Goal: Register for event/course: Sign up to attend an event or enroll in a course

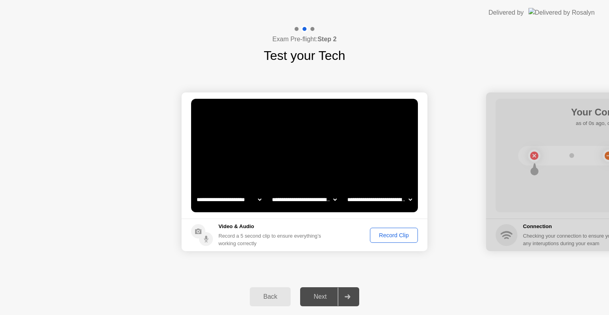
select select "**********"
select select "*******"
click at [393, 232] on div "Record Clip" at bounding box center [394, 235] width 42 height 6
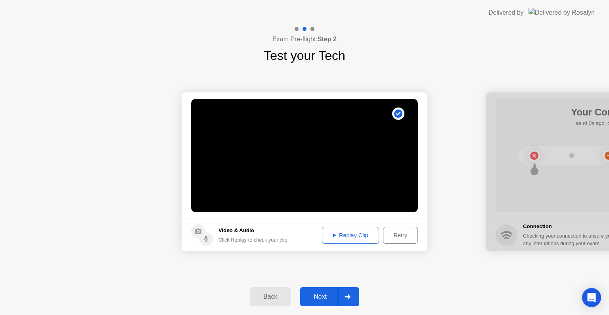
click at [317, 294] on div "Next" at bounding box center [320, 296] width 35 height 7
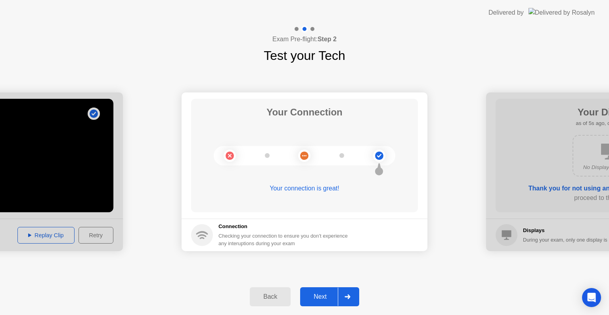
click at [315, 303] on button "Next" at bounding box center [329, 296] width 59 height 19
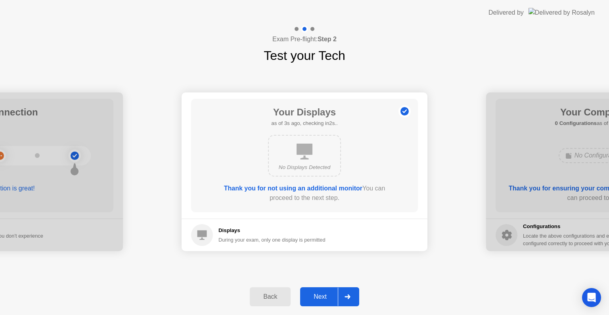
click at [322, 297] on div "Next" at bounding box center [320, 296] width 35 height 7
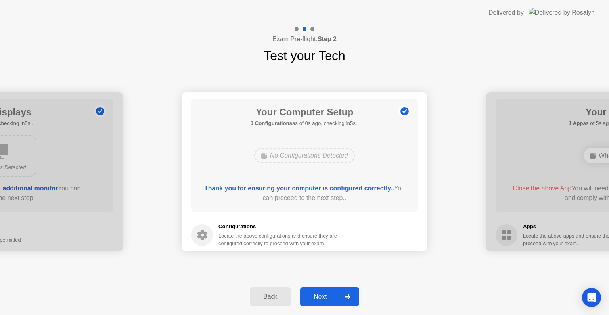
click at [323, 300] on div "Next" at bounding box center [320, 296] width 35 height 7
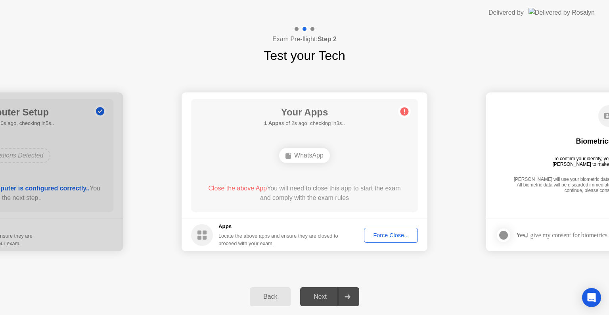
click at [374, 232] on div "Force Close..." at bounding box center [391, 235] width 48 height 6
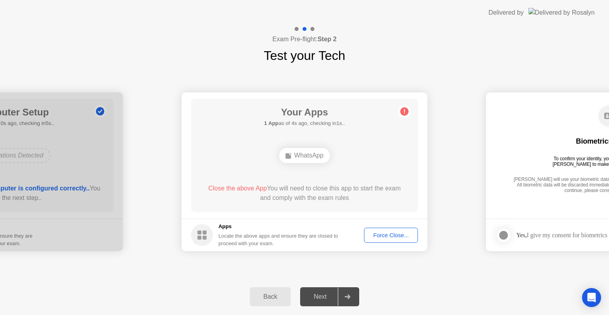
click at [389, 232] on div "Force Close..." at bounding box center [391, 235] width 48 height 6
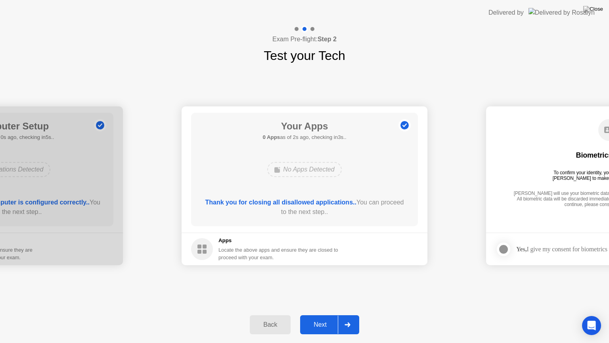
click at [317, 315] on div "Next" at bounding box center [320, 324] width 35 height 7
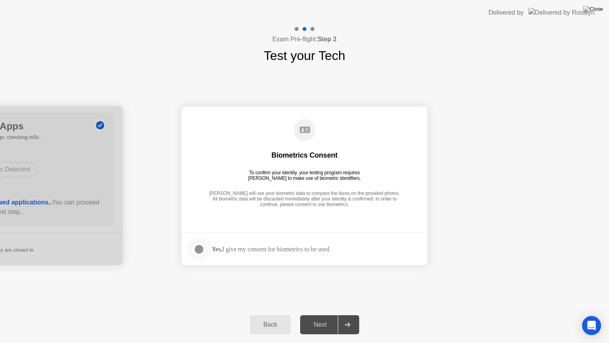
click at [200, 245] on div at bounding box center [199, 249] width 10 height 10
click at [322, 315] on div "Next" at bounding box center [320, 324] width 35 height 7
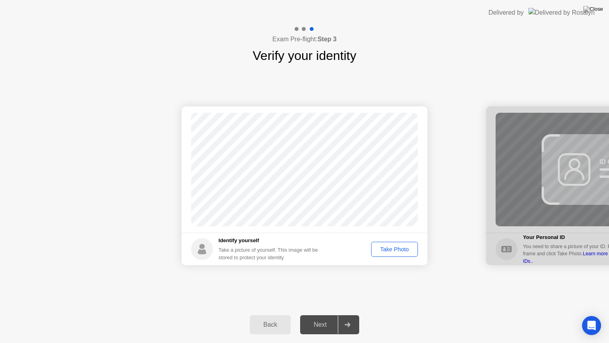
click at [388, 252] on div "Take Photo" at bounding box center [394, 249] width 41 height 6
click at [320, 315] on div "Next" at bounding box center [320, 324] width 35 height 7
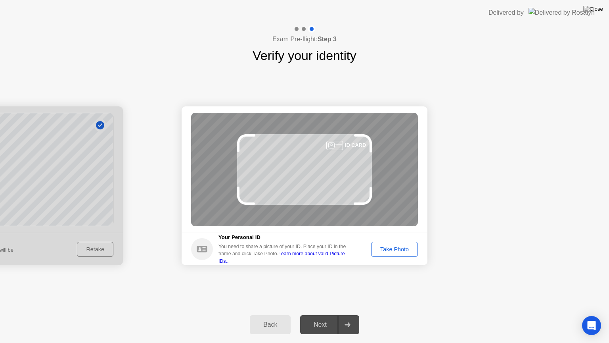
click at [389, 250] on div "Take Photo" at bounding box center [394, 249] width 41 height 6
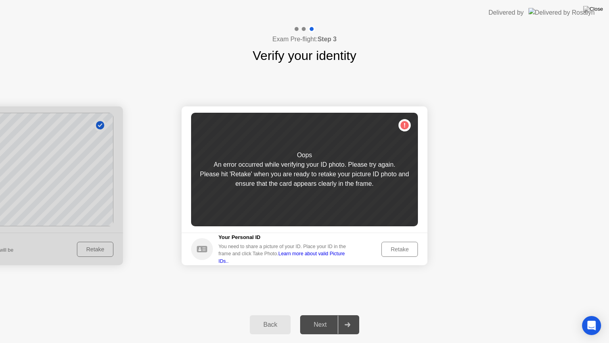
click at [389, 250] on div "Retake" at bounding box center [399, 249] width 31 height 6
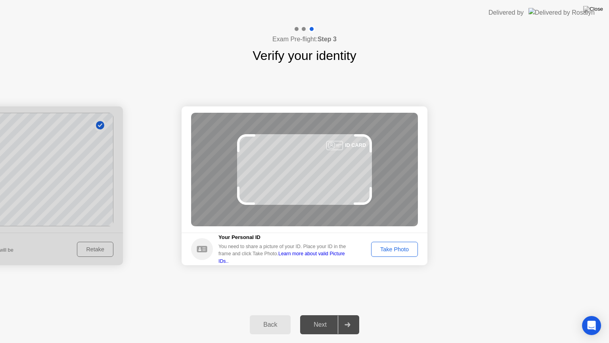
click at [403, 252] on div "Take Photo" at bounding box center [394, 249] width 41 height 6
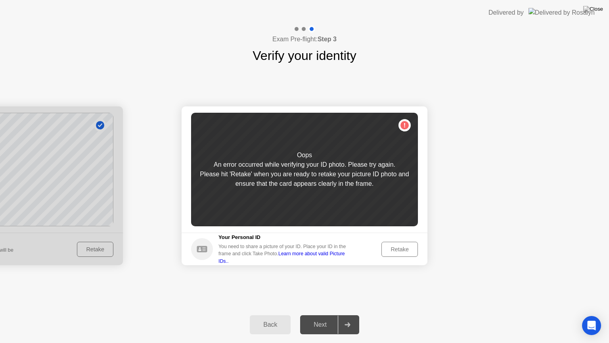
click at [403, 252] on div "Retake" at bounding box center [399, 249] width 31 height 6
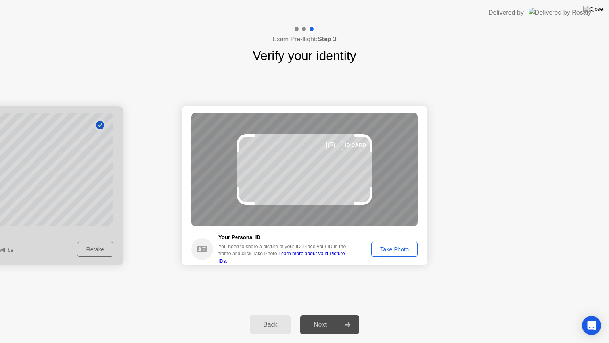
click at [403, 252] on div "Take Photo" at bounding box center [394, 249] width 41 height 6
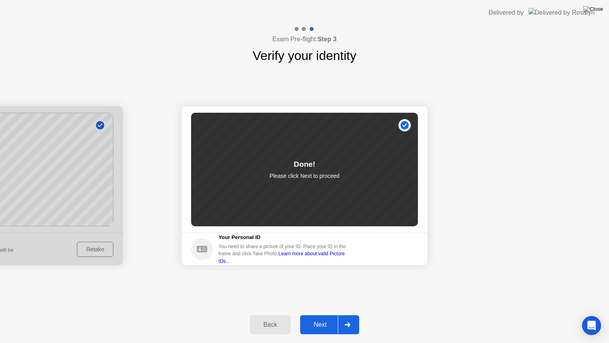
click at [329, 315] on button "Next" at bounding box center [329, 324] width 59 height 19
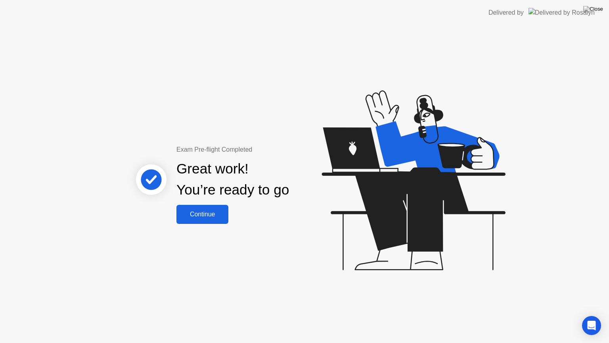
click at [222, 217] on div "Continue" at bounding box center [202, 214] width 47 height 7
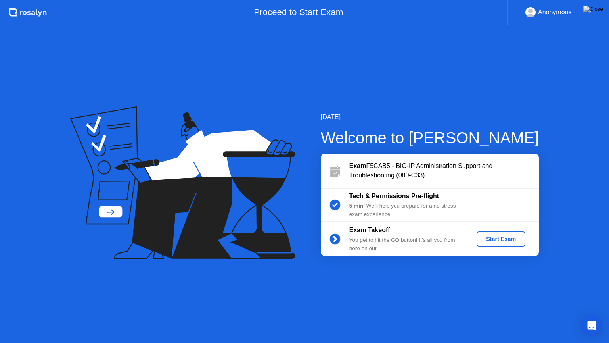
click at [503, 233] on button "Start Exam" at bounding box center [501, 238] width 49 height 15
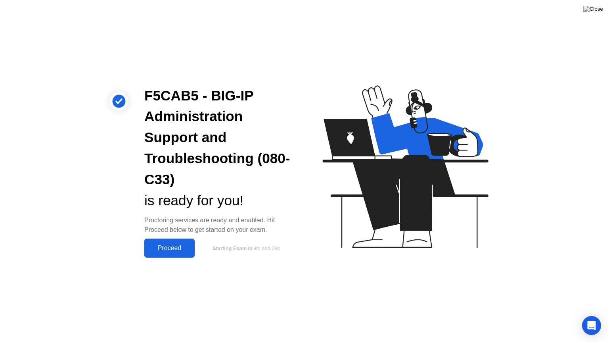
click at [166, 246] on div "Proceed" at bounding box center [170, 247] width 46 height 7
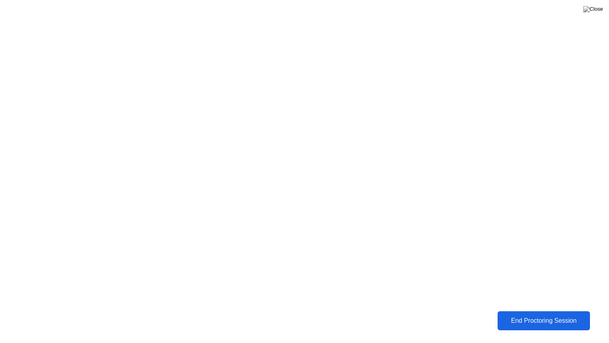
click at [529, 315] on button "End Proctoring Session" at bounding box center [544, 320] width 99 height 20
